Goal: Task Accomplishment & Management: Use online tool/utility

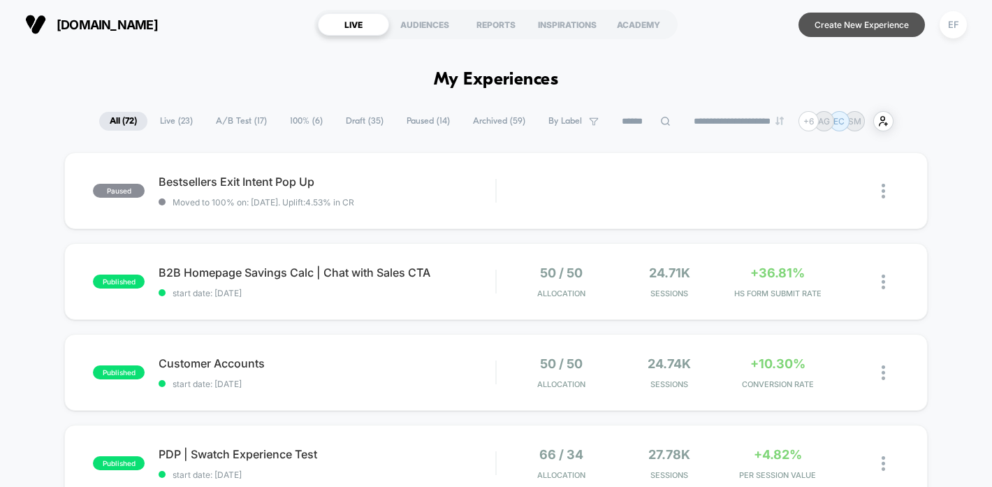
click at [839, 24] on button "Create New Experience" at bounding box center [861, 25] width 126 height 24
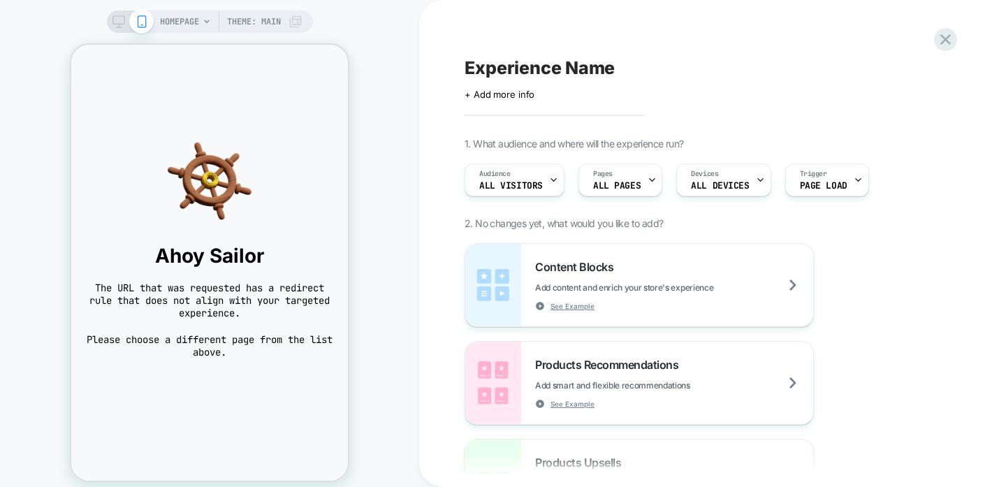
click at [526, 66] on span "Experience Name" at bounding box center [539, 67] width 150 height 21
type textarea "**********"
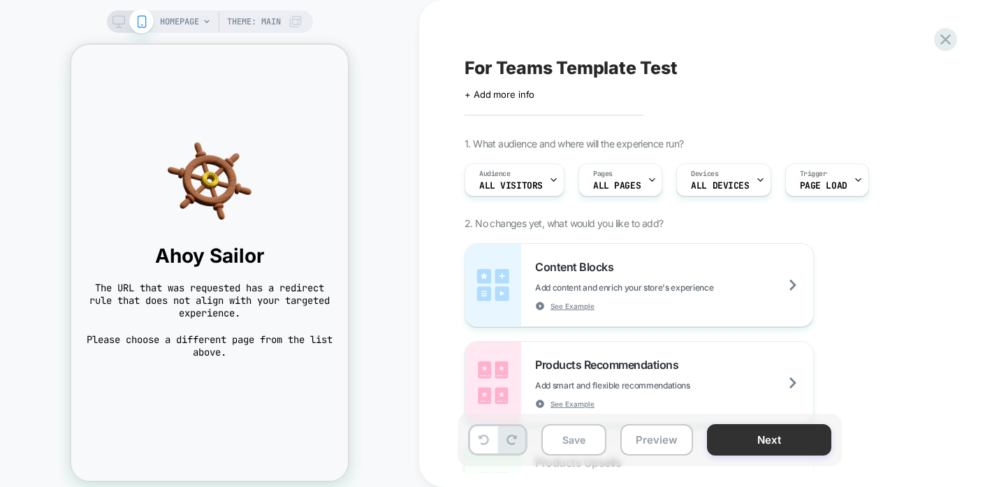
click at [744, 434] on button "Next" at bounding box center [769, 439] width 124 height 31
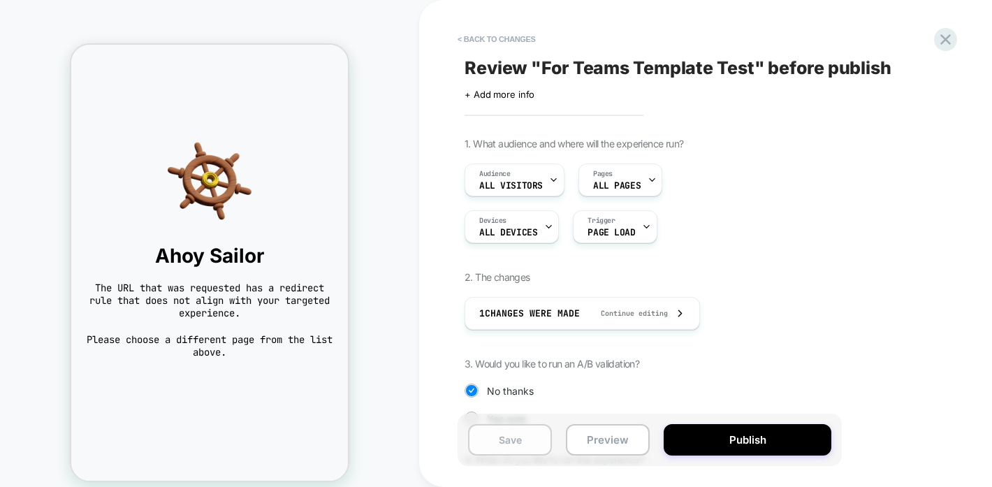
click at [503, 434] on button "Save" at bounding box center [510, 439] width 84 height 31
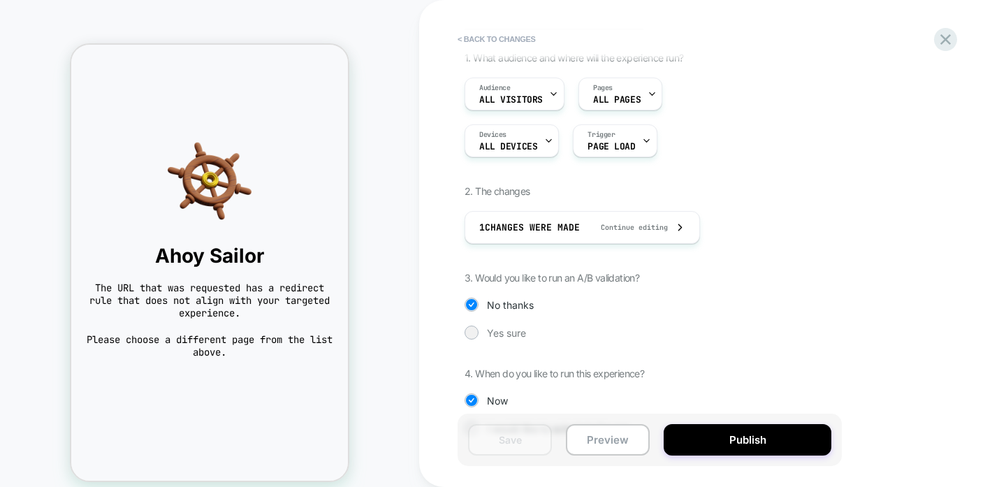
scroll to position [125, 0]
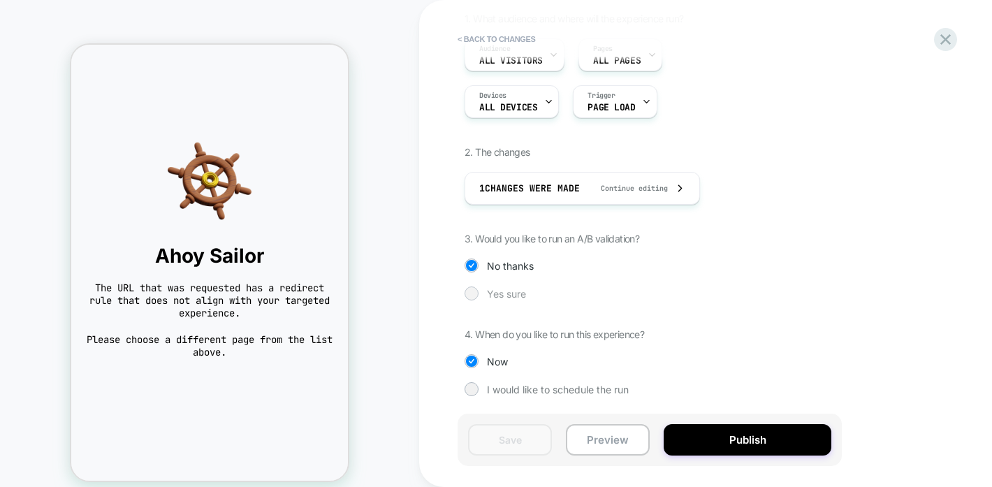
click at [513, 290] on span "Yes sure" at bounding box center [506, 294] width 39 height 12
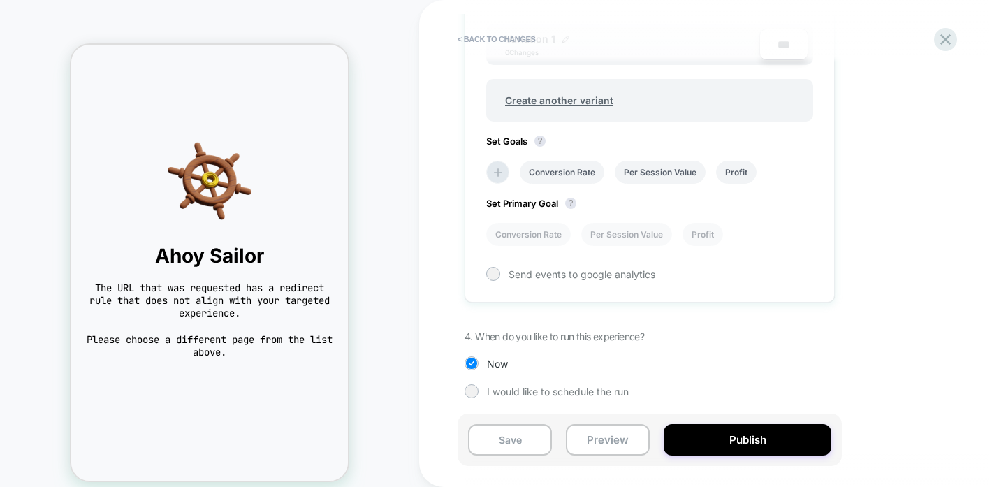
scroll to position [520, 0]
click at [504, 168] on li at bounding box center [497, 170] width 23 height 23
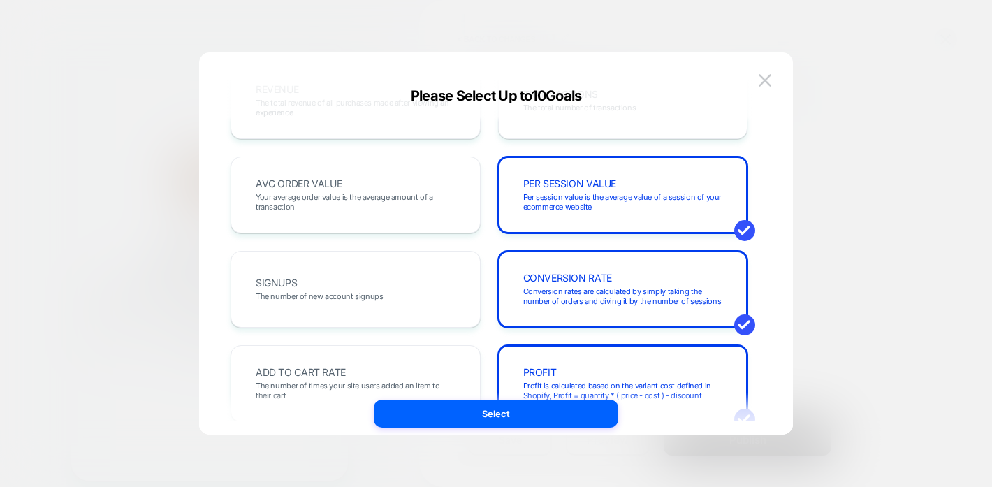
scroll to position [0, 0]
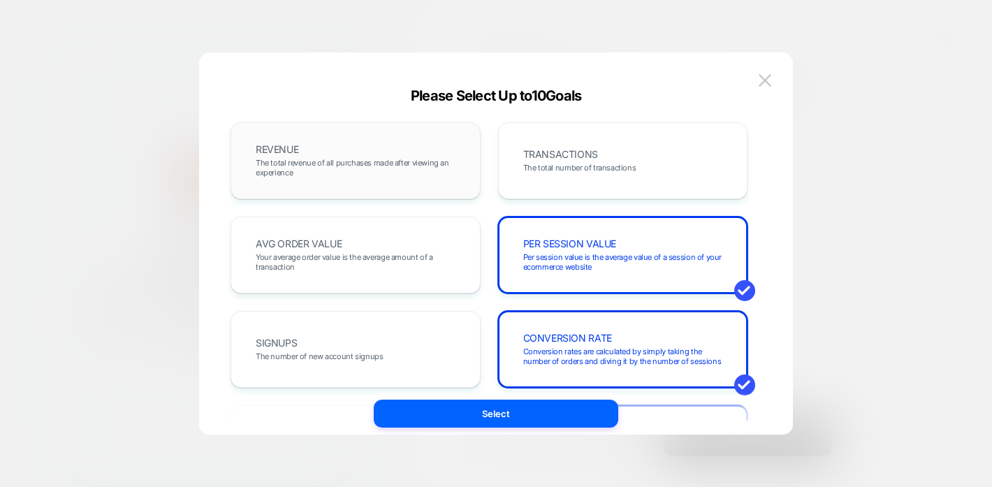
click at [365, 180] on div "REVENUE The total revenue of all purchases made after viewing an experience" at bounding box center [355, 160] width 221 height 47
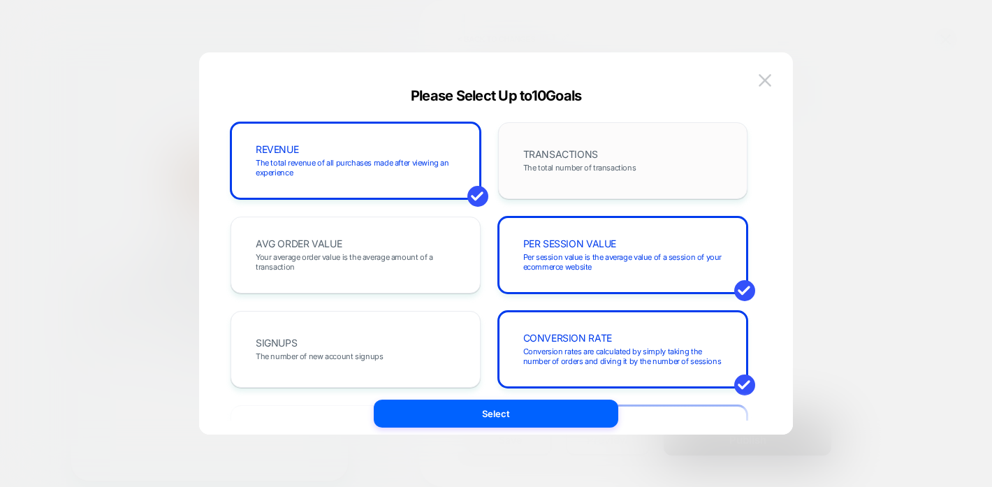
click at [543, 165] on span "The total number of transactions" at bounding box center [579, 168] width 113 height 10
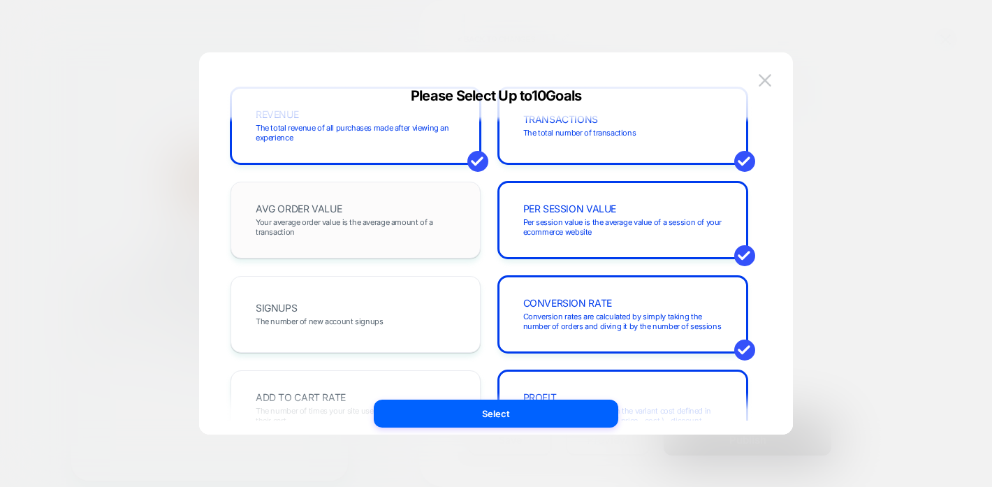
click at [380, 237] on div "AVG ORDER VALUE Your average order value is the average amount of a transaction" at bounding box center [355, 219] width 221 height 47
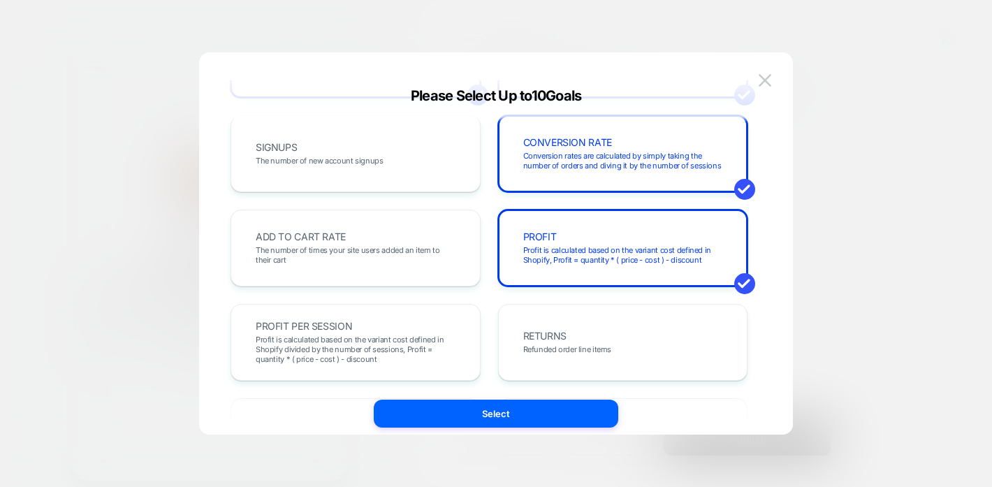
scroll to position [199, 0]
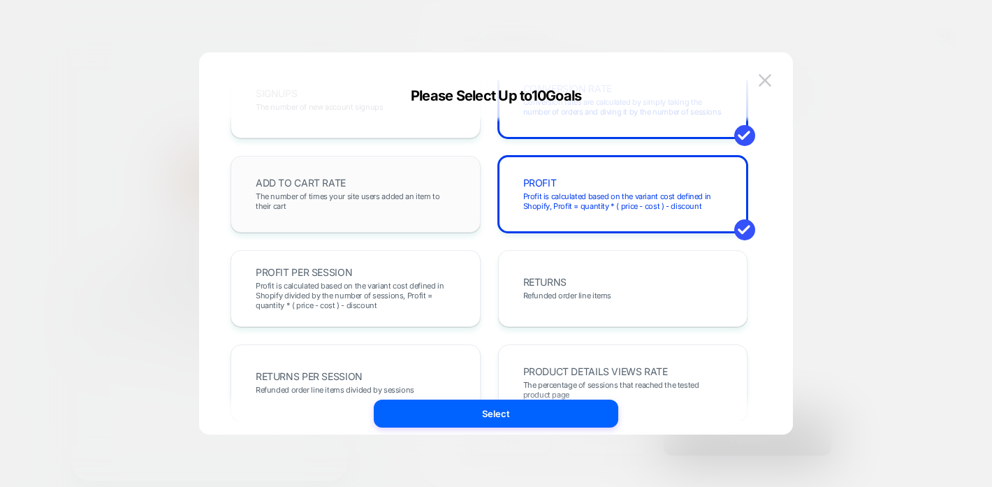
click at [375, 200] on span "The number of times your site users added an item to their cart" at bounding box center [356, 201] width 200 height 20
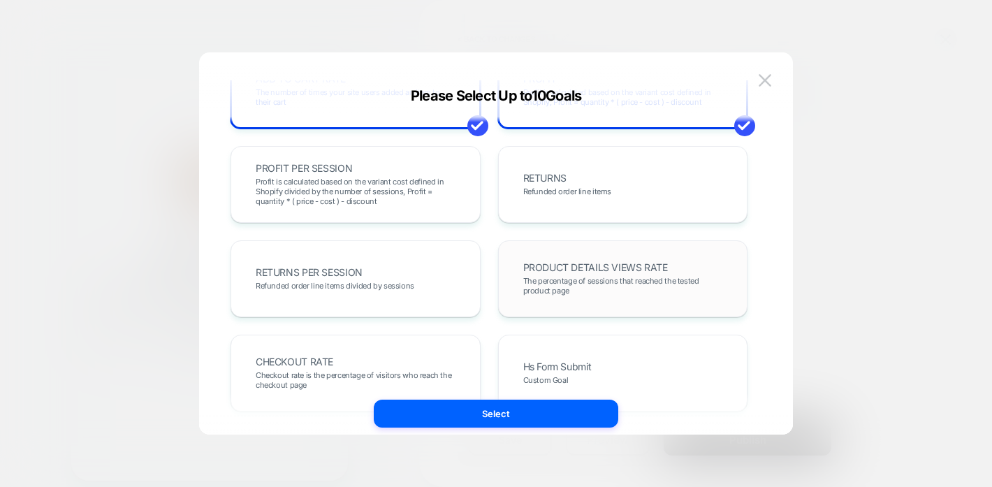
click at [582, 290] on span "The percentage of sessions that reached the tested product page" at bounding box center [623, 286] width 200 height 20
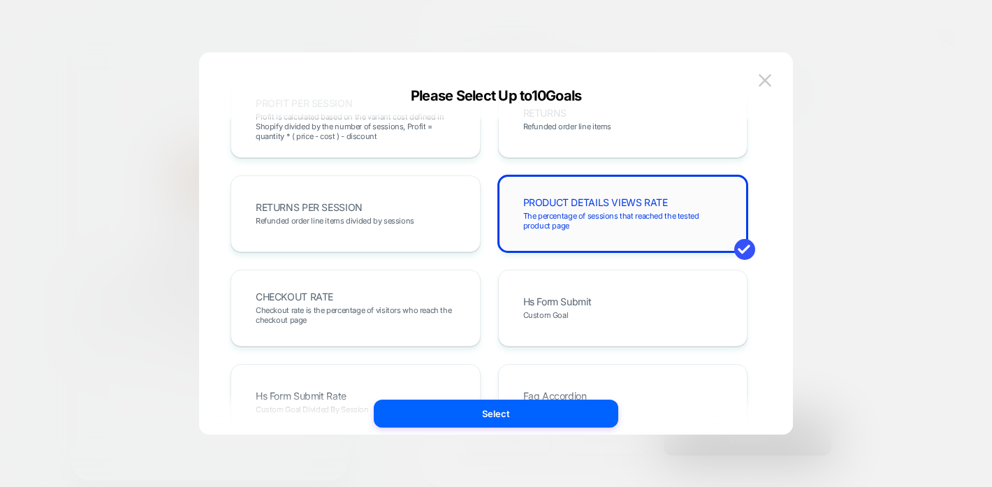
click at [540, 297] on span "Hs Form Submit" at bounding box center [557, 302] width 68 height 10
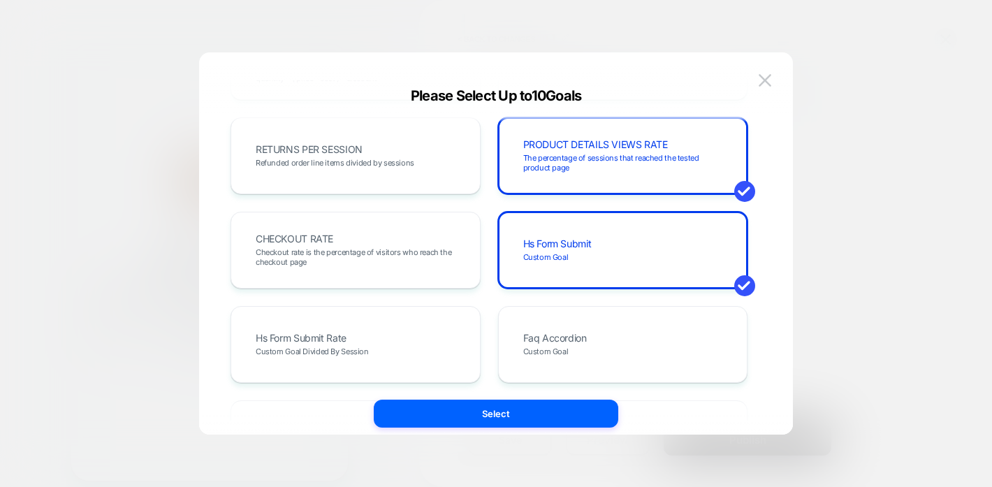
scroll to position [492, 0]
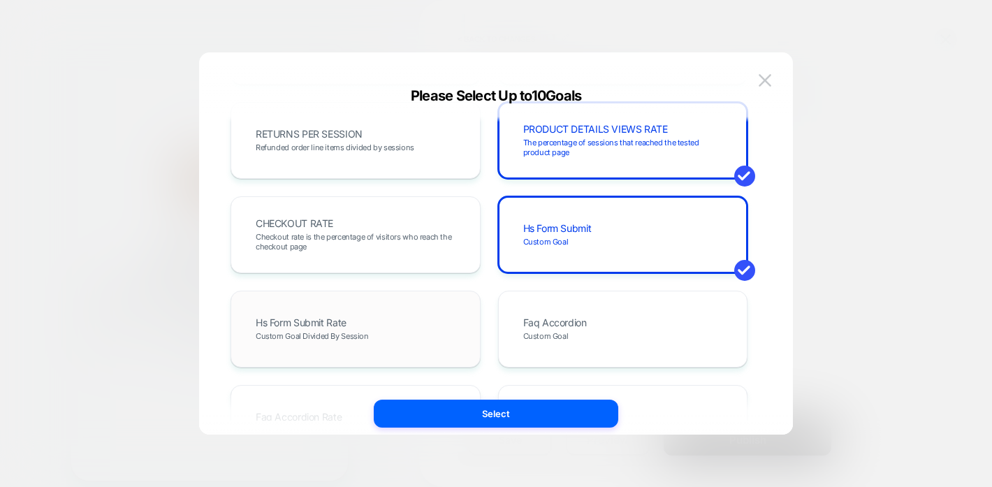
click at [425, 332] on div "Hs Form Submit Rate Custom Goal Divided By Session" at bounding box center [355, 328] width 221 height 47
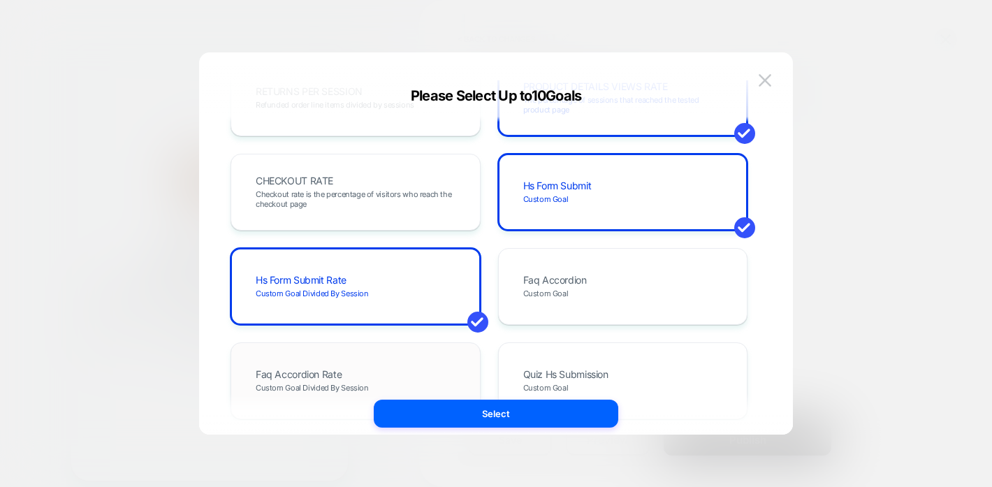
scroll to position [531, 0]
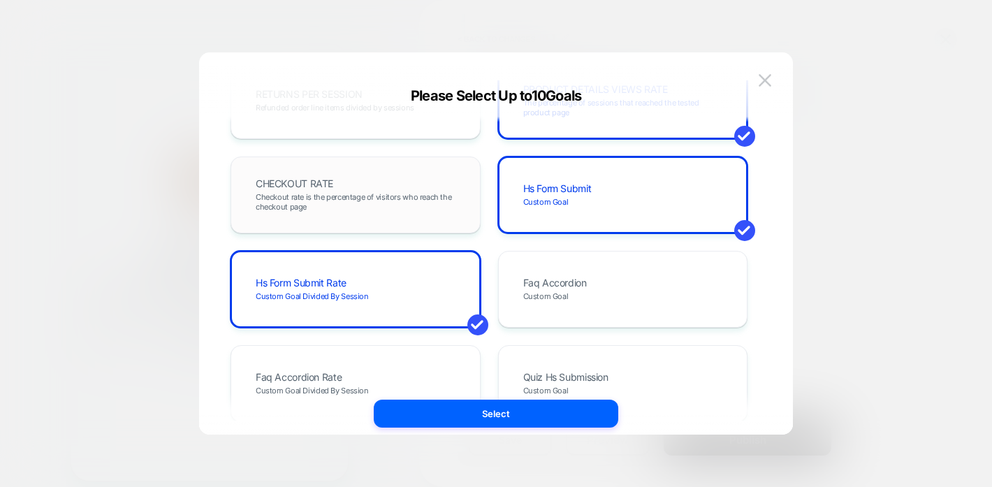
click at [325, 202] on span "Checkout rate is the percentage of visitors who reach the checkout page" at bounding box center [356, 202] width 200 height 20
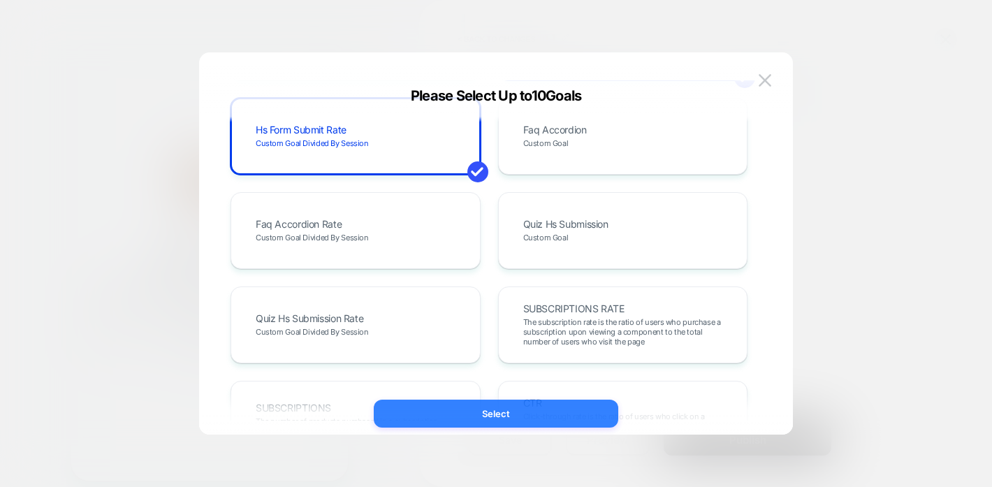
click at [466, 413] on button "Select" at bounding box center [496, 413] width 244 height 28
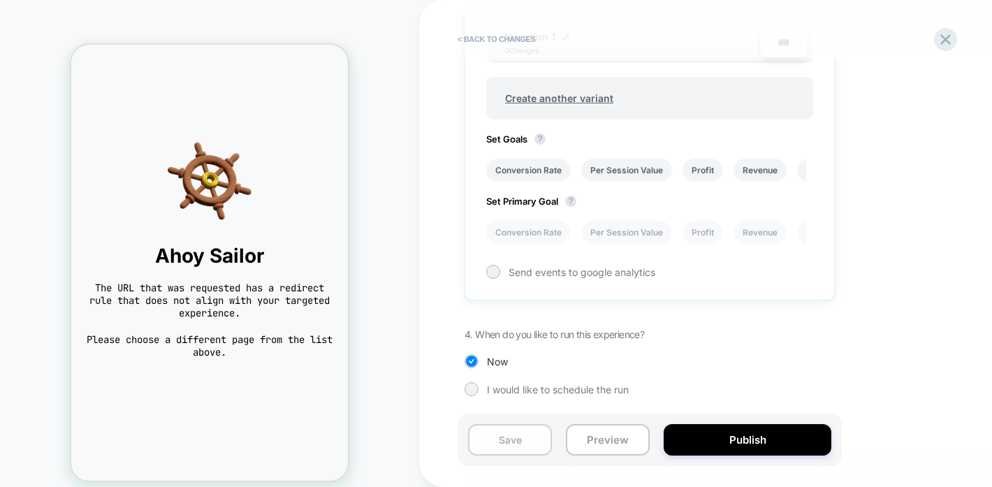
click at [531, 443] on button "Save" at bounding box center [510, 439] width 84 height 31
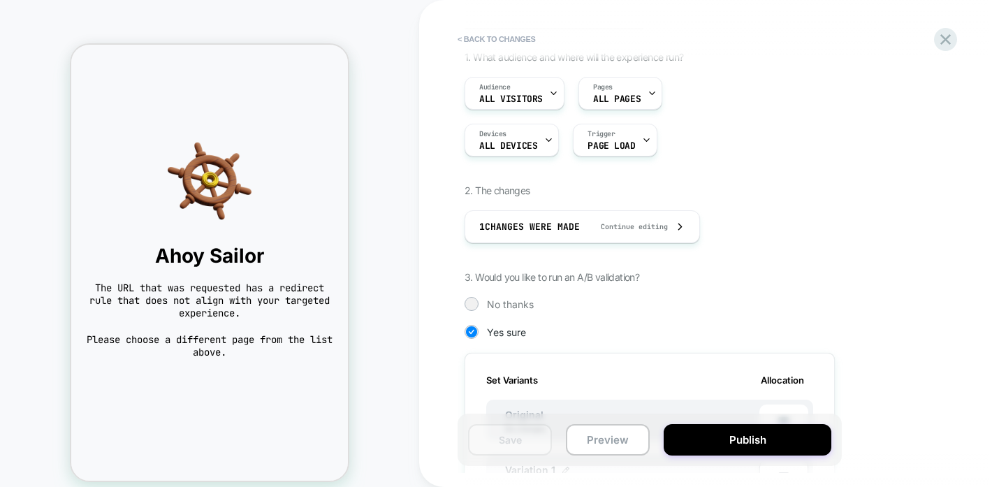
scroll to position [0, 0]
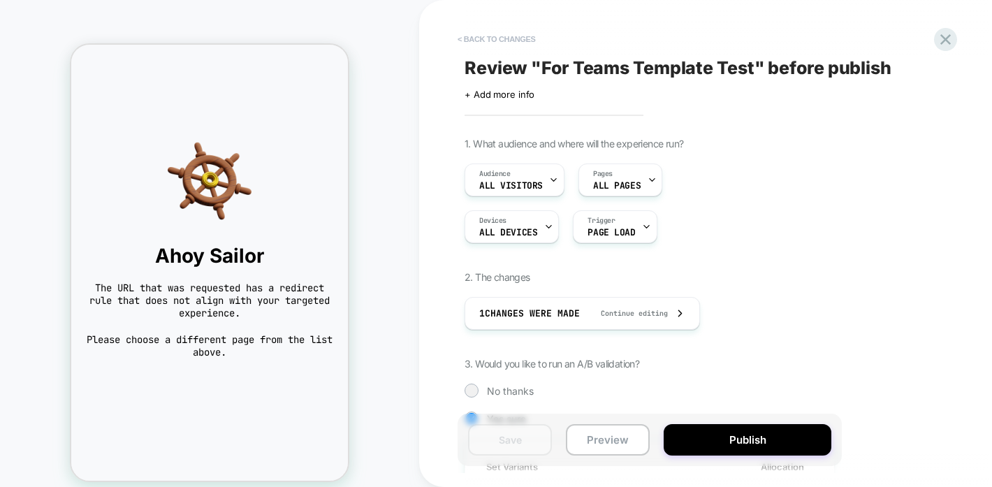
click at [496, 34] on button "< Back to changes" at bounding box center [496, 39] width 92 height 22
